Goal: Book appointment/travel/reservation

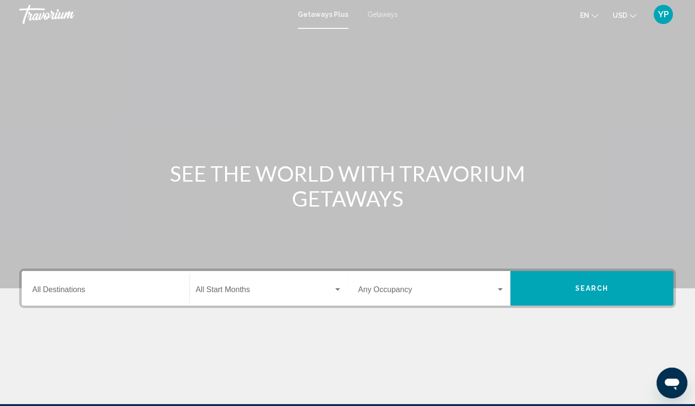
click at [573, 284] on button "Search" at bounding box center [591, 288] width 163 height 35
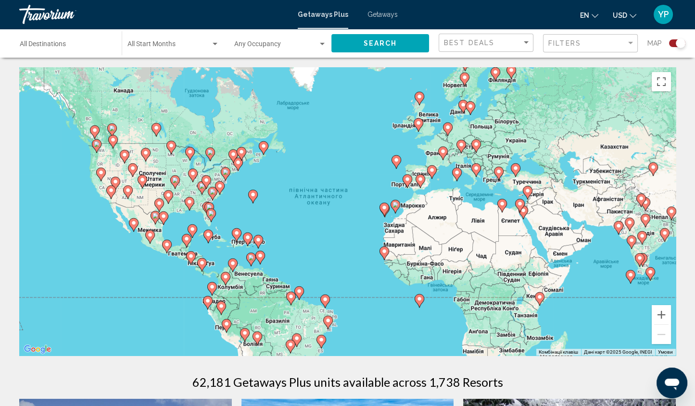
click at [50, 48] on input "Destination All Destinations" at bounding box center [66, 46] width 92 height 8
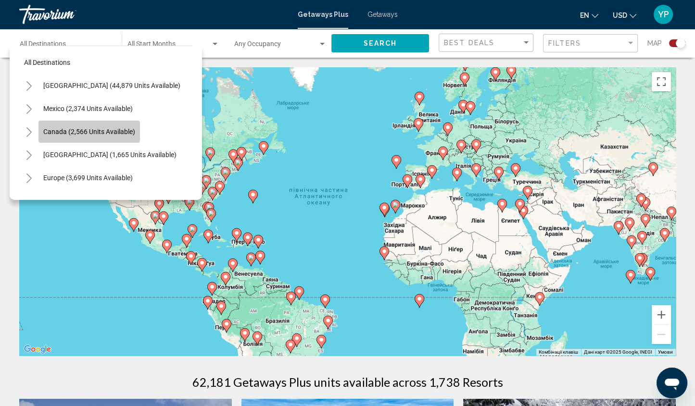
click at [87, 134] on span "Canada (2,566 units available)" at bounding box center [89, 132] width 92 height 8
type input "**********"
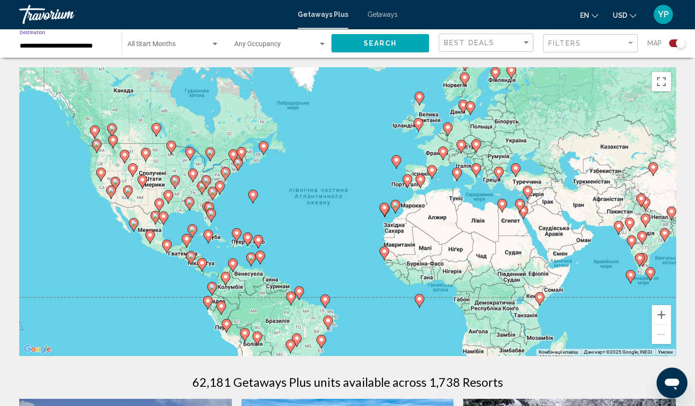
click at [375, 41] on span "Search" at bounding box center [381, 44] width 34 height 8
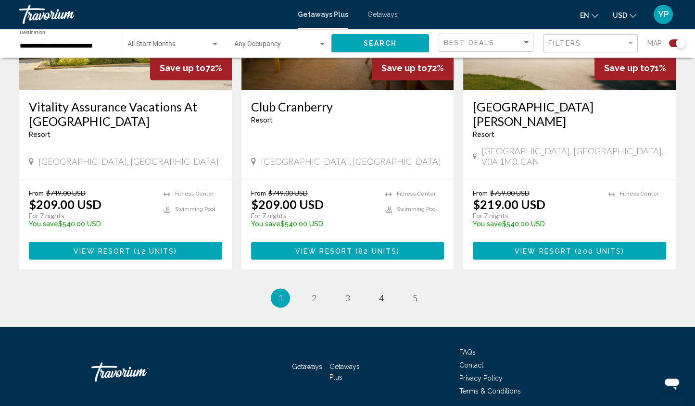
scroll to position [1516, 0]
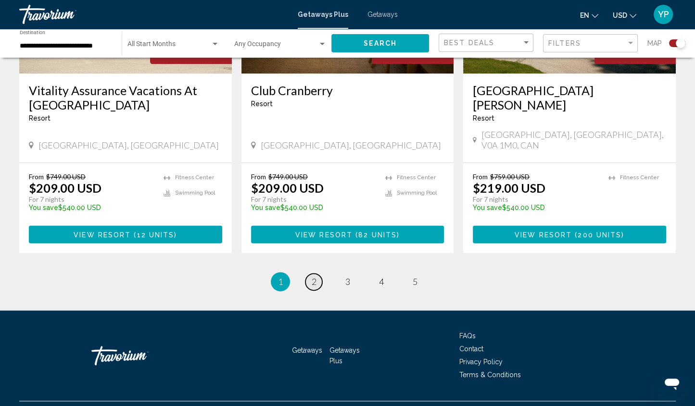
click at [312, 277] on span "2" at bounding box center [314, 282] width 5 height 11
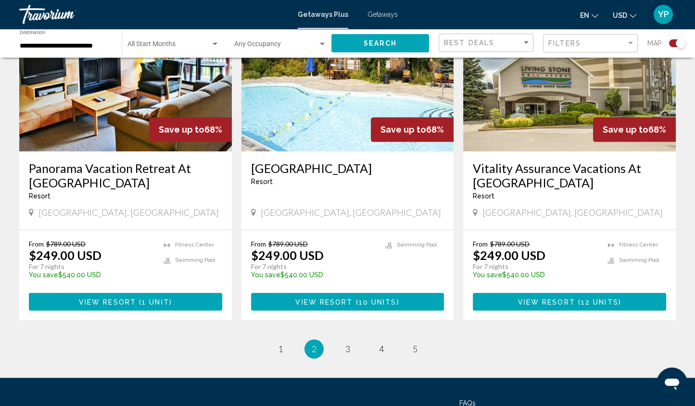
scroll to position [1502, 0]
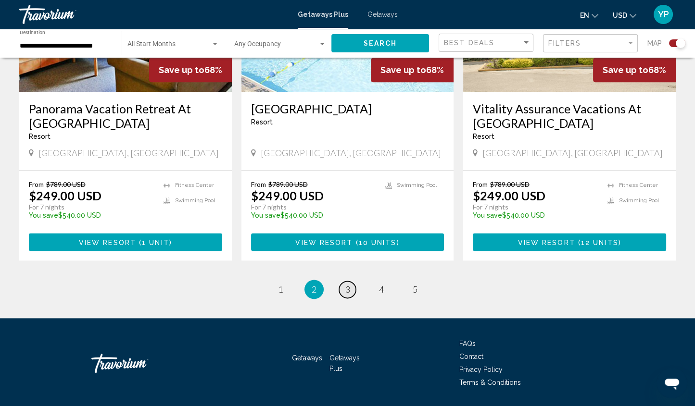
click at [347, 284] on span "3" at bounding box center [347, 289] width 5 height 11
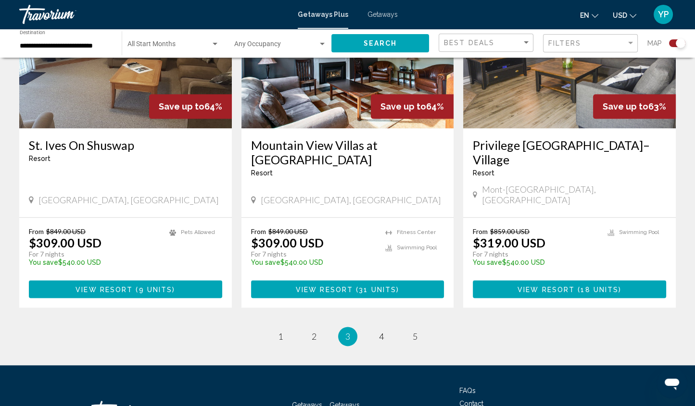
scroll to position [1473, 0]
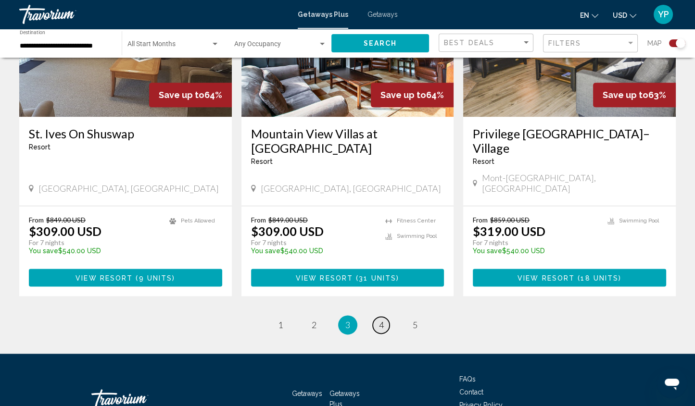
click at [380, 320] on span "4" at bounding box center [381, 325] width 5 height 11
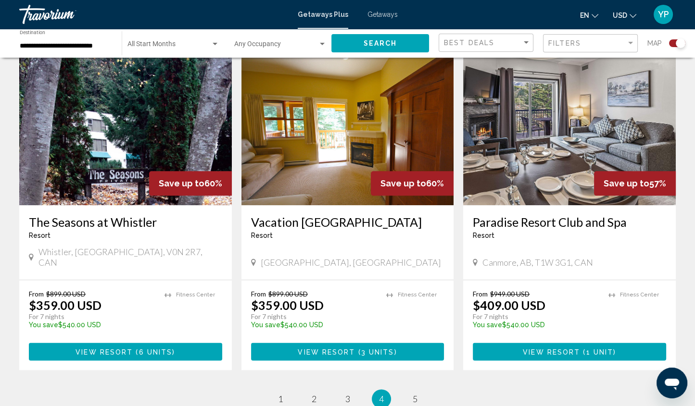
scroll to position [1404, 0]
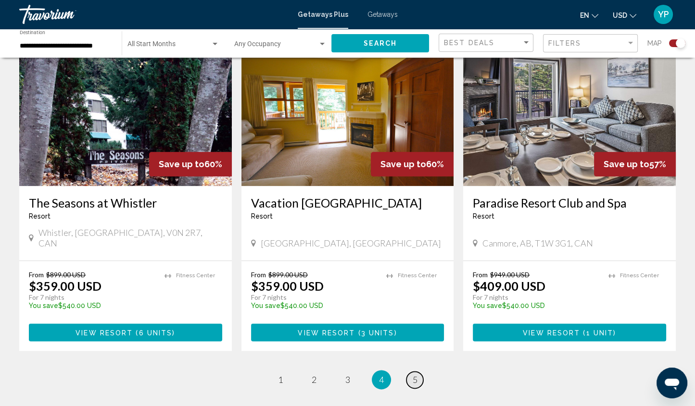
click at [413, 375] on span "5" at bounding box center [415, 380] width 5 height 11
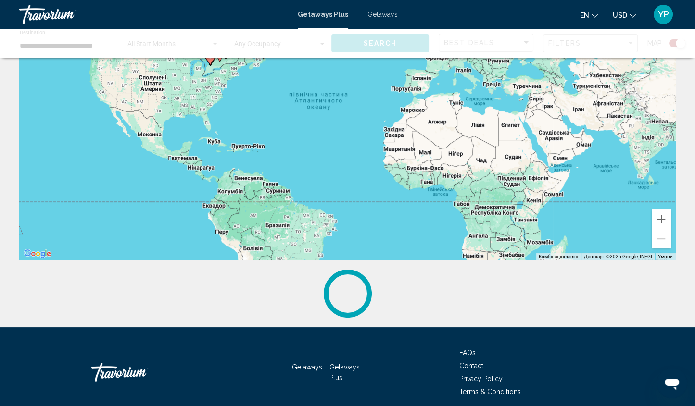
scroll to position [134, 0]
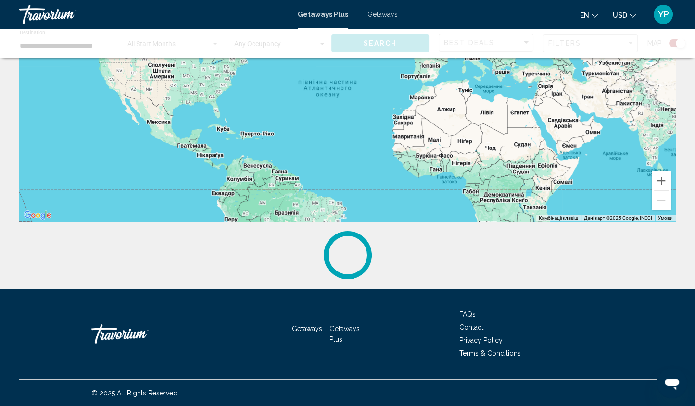
drag, startPoint x: 568, startPoint y: 148, endPoint x: 574, endPoint y: 161, distance: 14.0
click at [578, 174] on div "Увімкніть режим перетягування за допомогою клавіатури, натиснувши Alt + Enter. …" at bounding box center [347, 77] width 656 height 289
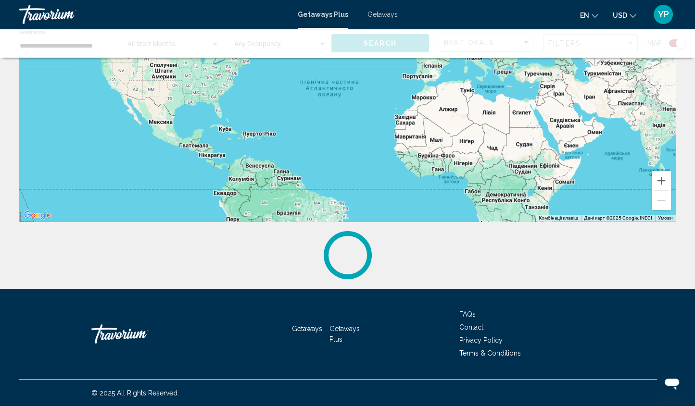
click at [385, 11] on span "Getaways" at bounding box center [382, 15] width 30 height 8
